Goal: Task Accomplishment & Management: Use online tool/utility

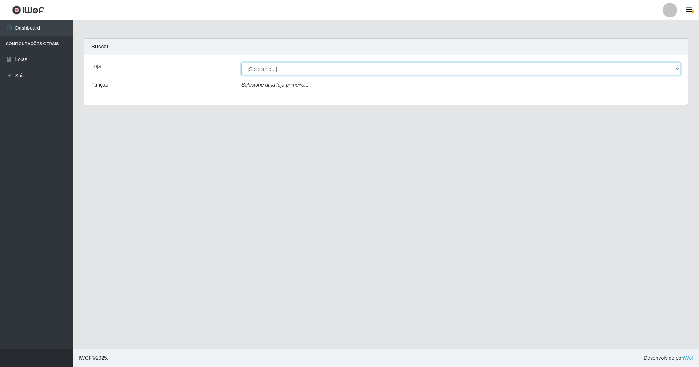
click at [302, 68] on select "[Selecione...] SuperShow - Asa Norte" at bounding box center [460, 69] width 439 height 13
select select "71"
click at [241, 63] on select "[Selecione...] SuperShow - Asa Norte" at bounding box center [460, 69] width 439 height 13
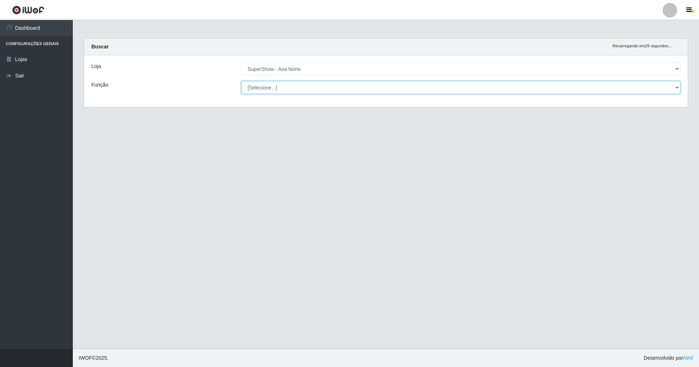
click at [266, 92] on select "[Selecione...] ASG ASG + ASG ++ Auxiliar de Depósito Auxiliar de Depósito + Aux…" at bounding box center [460, 87] width 439 height 13
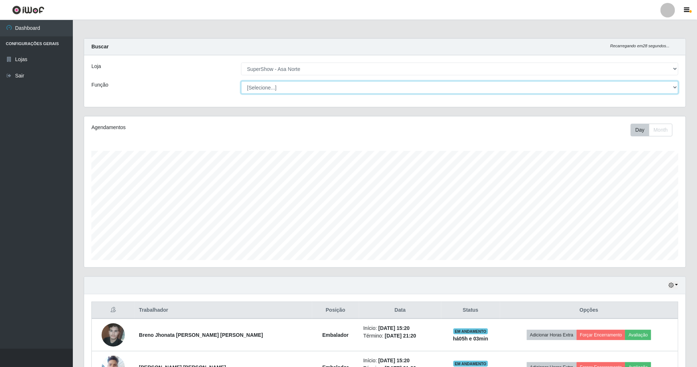
scroll to position [151, 601]
click at [162, 71] on div "Loja" at bounding box center [161, 69] width 150 height 13
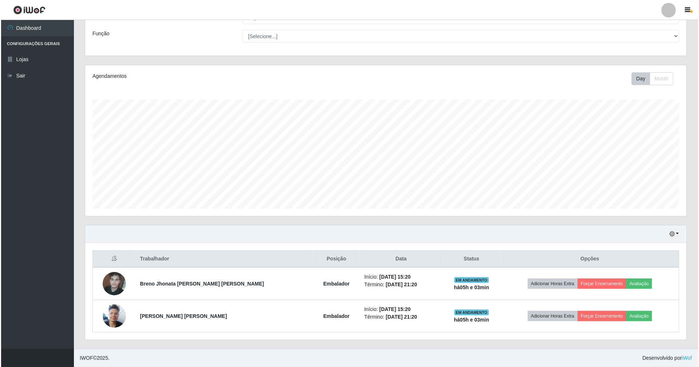
scroll to position [53, 0]
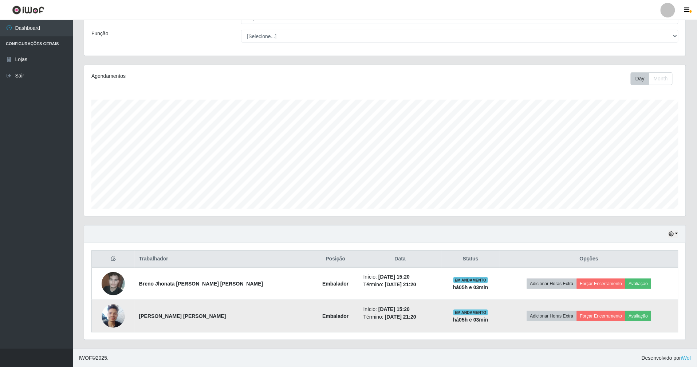
click at [117, 315] on img at bounding box center [113, 316] width 23 height 31
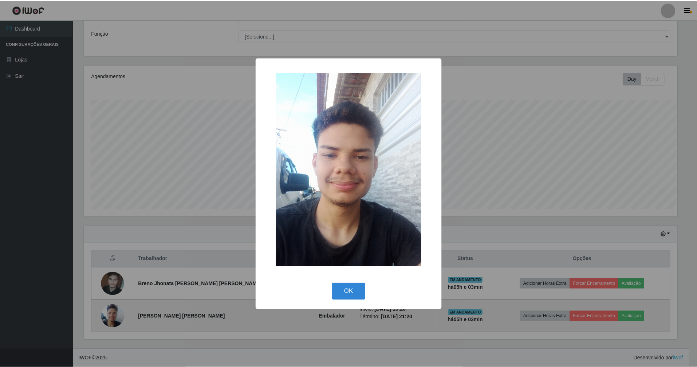
scroll to position [151, 595]
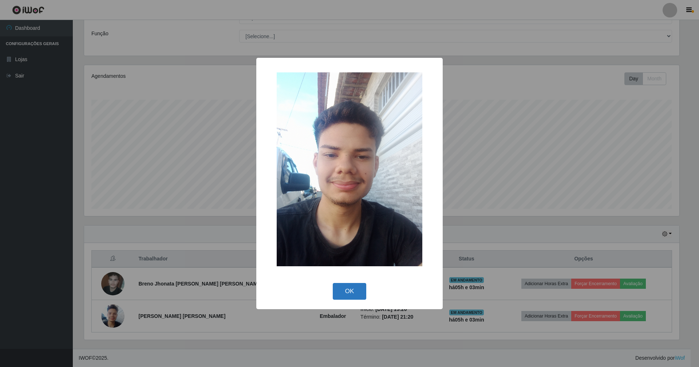
click at [335, 296] on button "OK" at bounding box center [350, 291] width 34 height 17
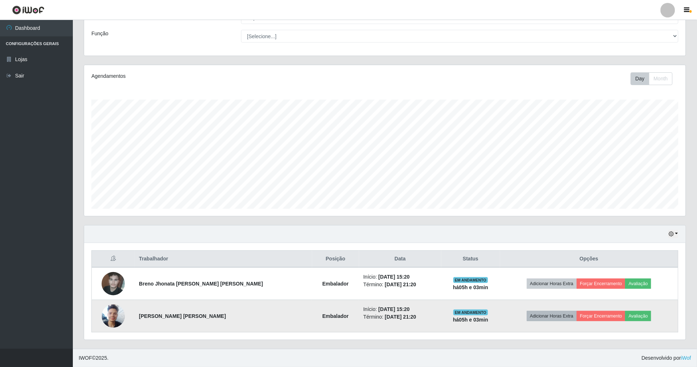
scroll to position [151, 601]
click at [625, 315] on button "Avaliação" at bounding box center [638, 316] width 26 height 10
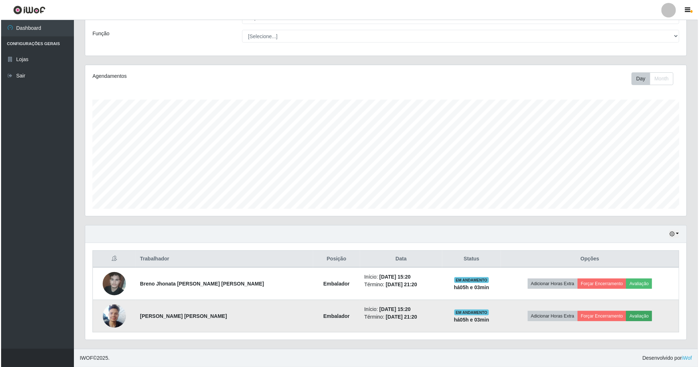
scroll to position [151, 595]
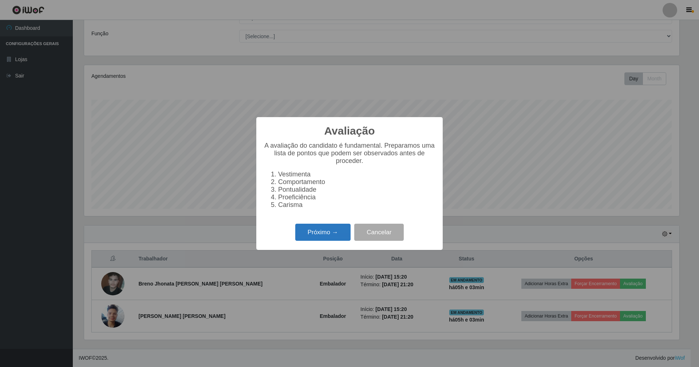
click at [347, 238] on button "Próximo →" at bounding box center [322, 232] width 55 height 17
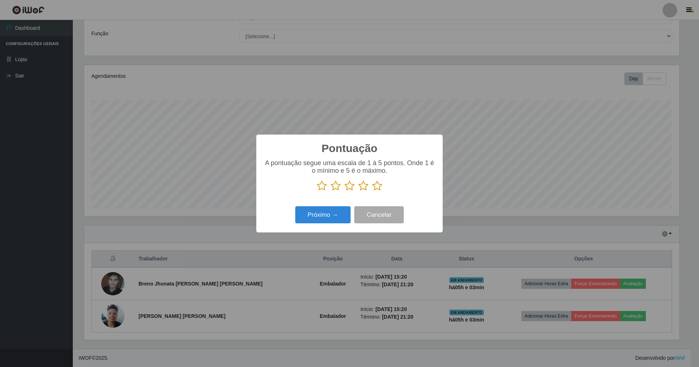
click at [378, 188] on icon at bounding box center [377, 186] width 10 height 11
click at [372, 192] on input "radio" at bounding box center [372, 192] width 0 height 0
click at [316, 215] on button "Próximo →" at bounding box center [322, 214] width 55 height 17
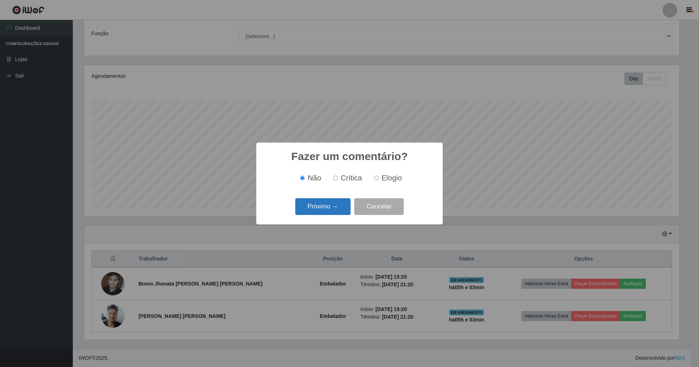
click at [335, 207] on button "Próximo →" at bounding box center [322, 206] width 55 height 17
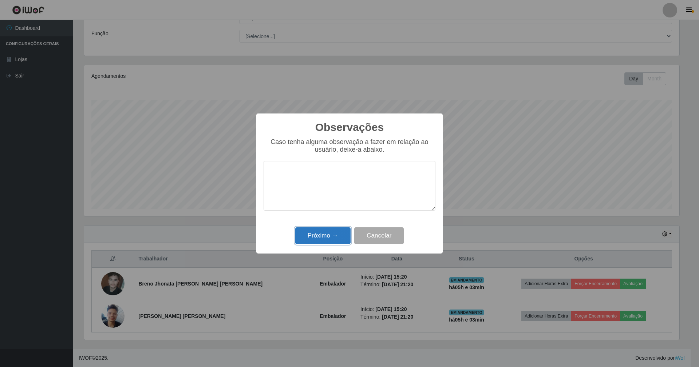
click at [339, 236] on button "Próximo →" at bounding box center [322, 236] width 55 height 17
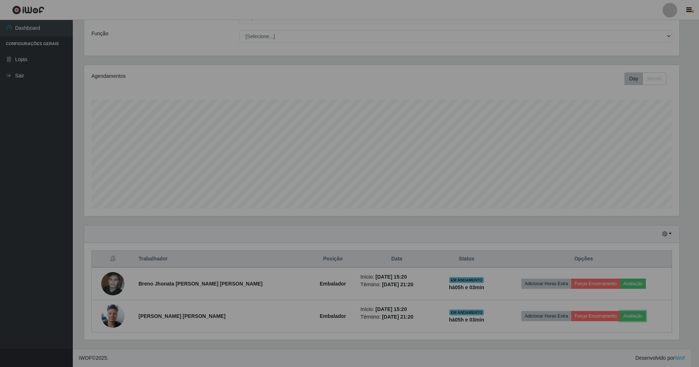
scroll to position [151, 601]
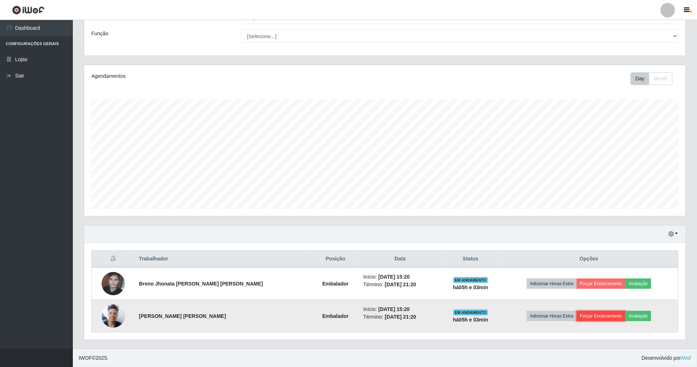
click at [577, 316] on button "Forçar Encerramento" at bounding box center [601, 316] width 49 height 10
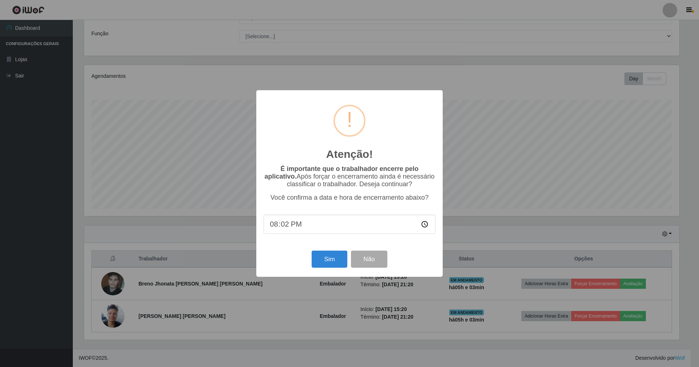
type input "20:23"
click at [328, 261] on button "Sim" at bounding box center [329, 259] width 35 height 17
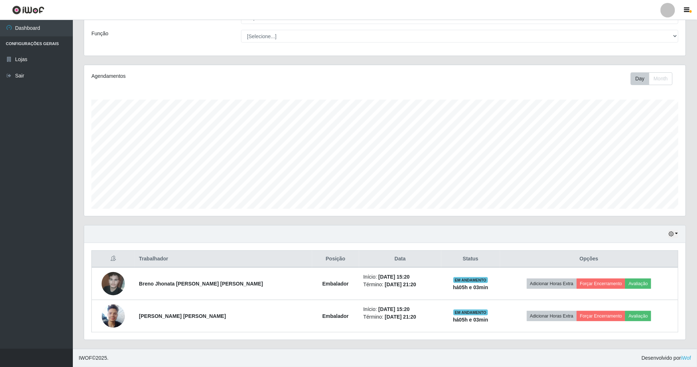
scroll to position [151, 603]
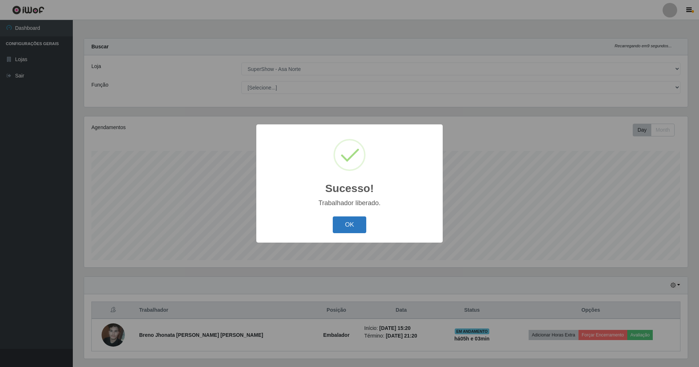
click at [360, 217] on button "OK" at bounding box center [350, 225] width 34 height 17
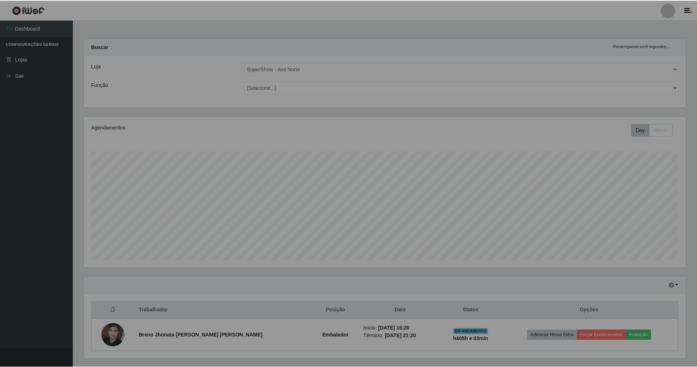
scroll to position [363947, 363497]
